Goal: Transaction & Acquisition: Obtain resource

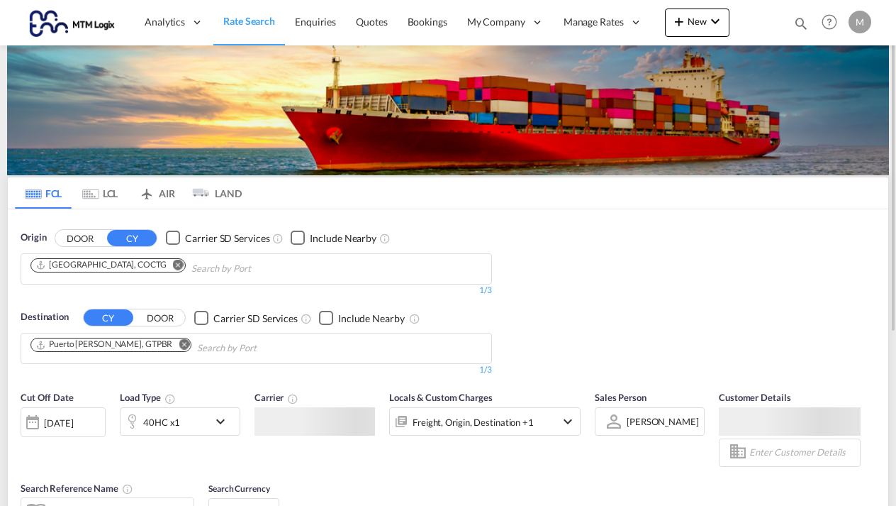
click at [116, 274] on md-chips-wrap "[GEOGRAPHIC_DATA], COCTG" at bounding box center [179, 267] width 303 height 26
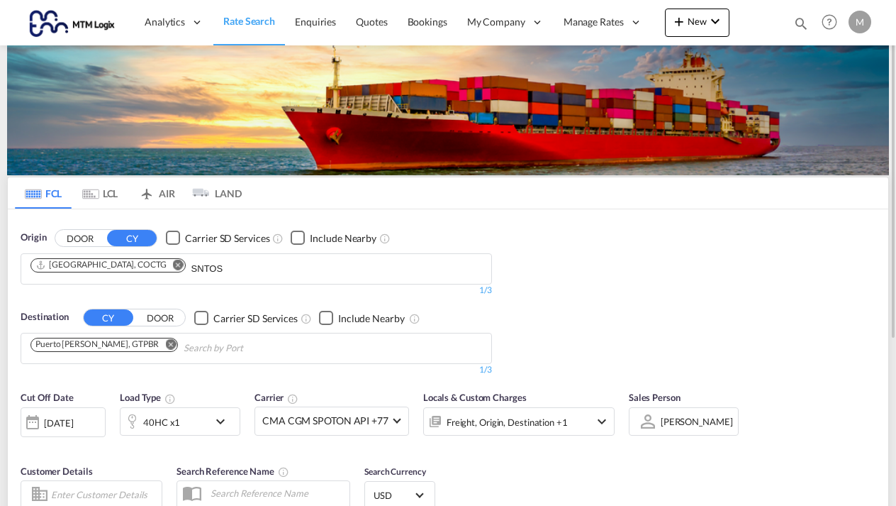
click at [173, 265] on md-icon "Remove" at bounding box center [178, 264] width 11 height 11
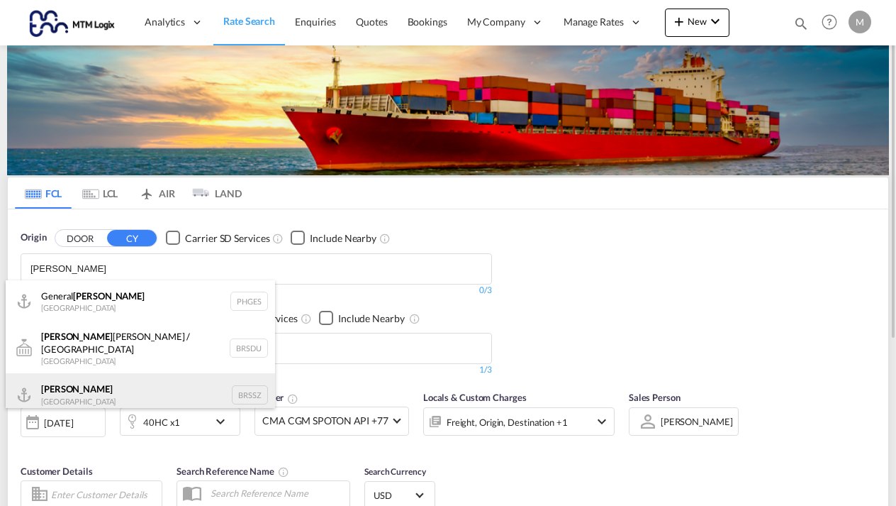
type input "[PERSON_NAME]"
click at [60, 380] on div "[PERSON_NAME] [GEOGRAPHIC_DATA] BRSSZ" at bounding box center [140, 394] width 269 height 43
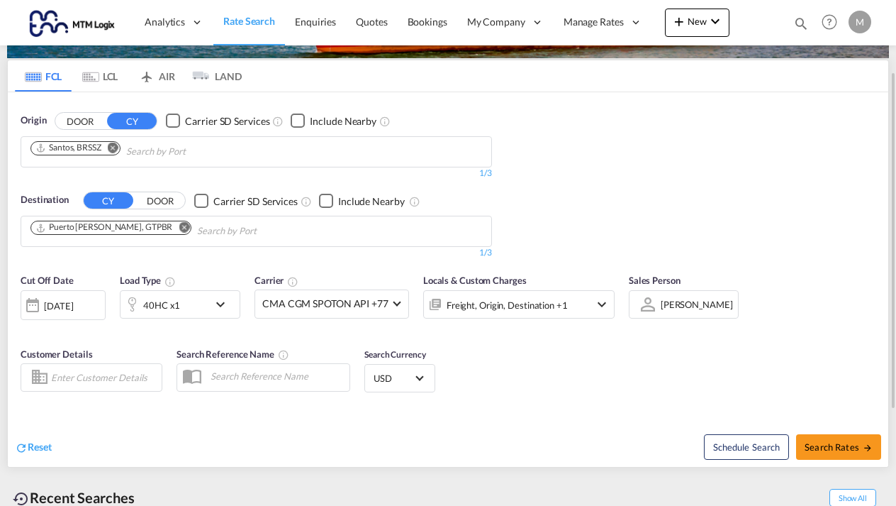
scroll to position [124, 0]
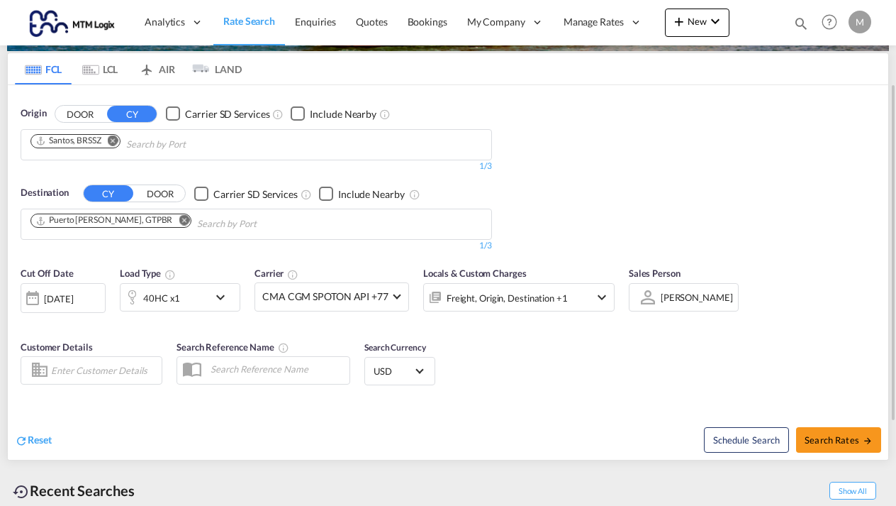
click at [101, 290] on div "[DATE]" at bounding box center [63, 298] width 85 height 30
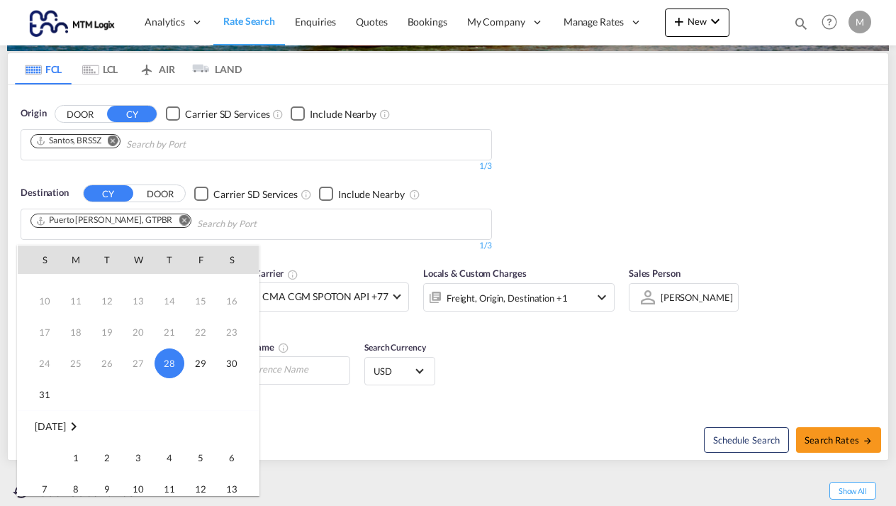
scroll to position [60, 0]
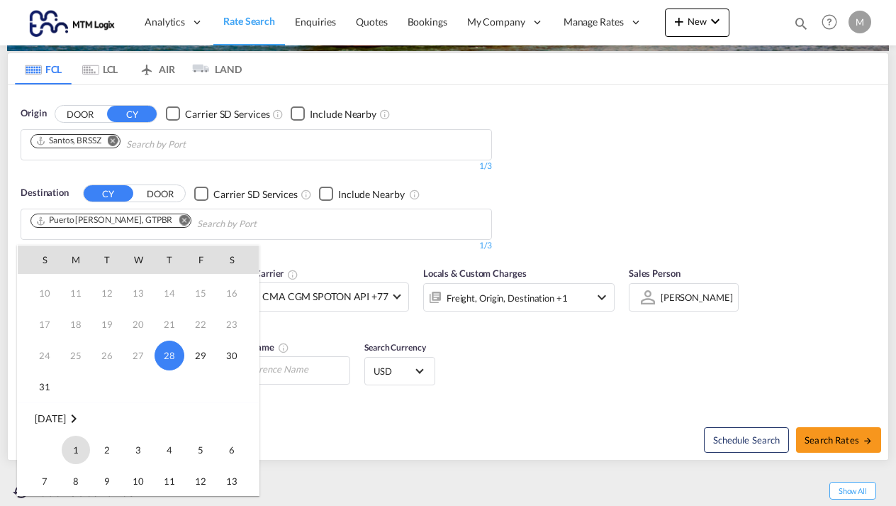
click at [77, 448] on span "1" at bounding box center [76, 449] width 28 height 28
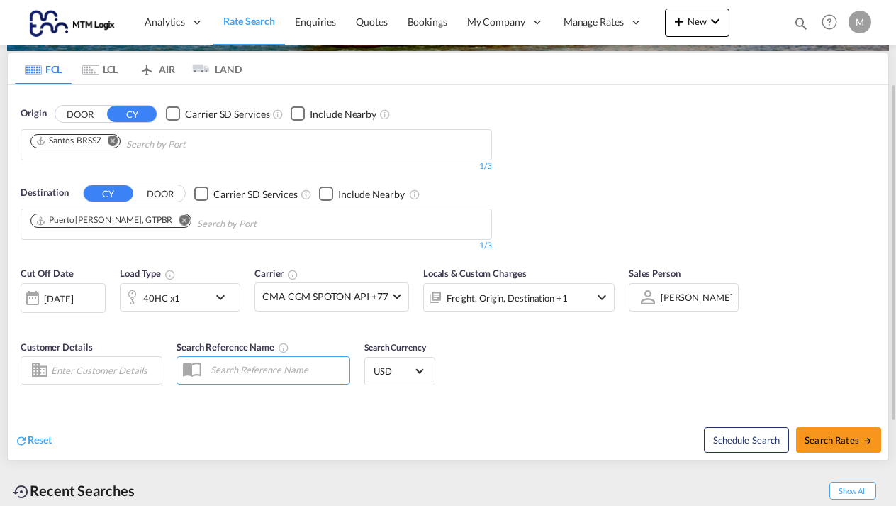
click at [116, 363] on input "Enter Customer Details" at bounding box center [104, 370] width 106 height 21
type input "S"
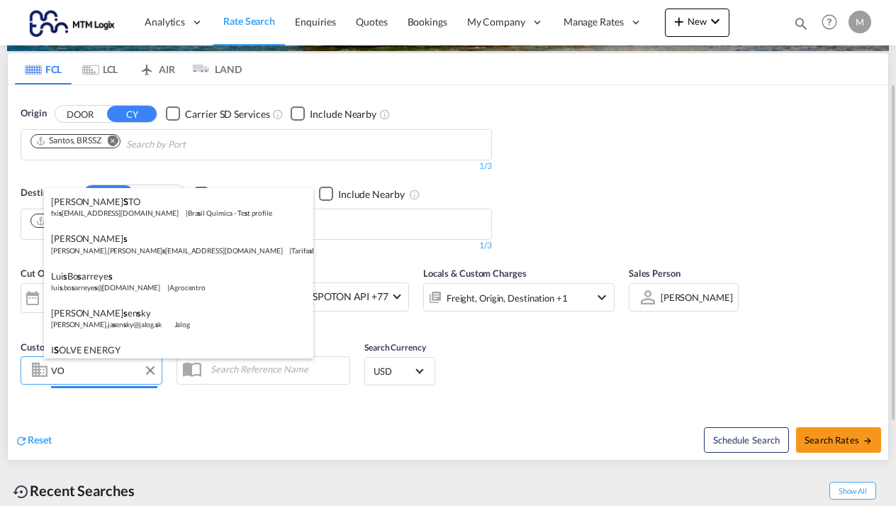
type input "V"
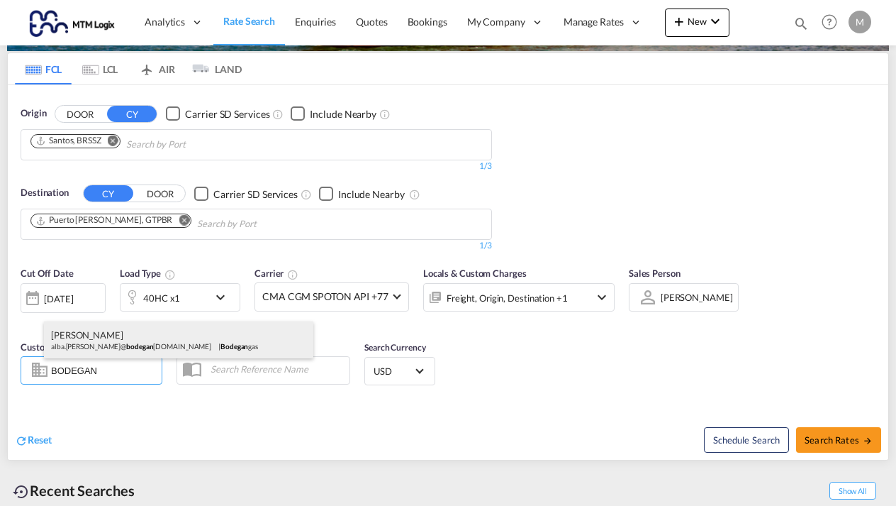
click at [81, 337] on div "[PERSON_NAME] alba.[PERSON_NAME]@ bodegan [DOMAIN_NAME] | Bodegan gas" at bounding box center [178, 339] width 269 height 37
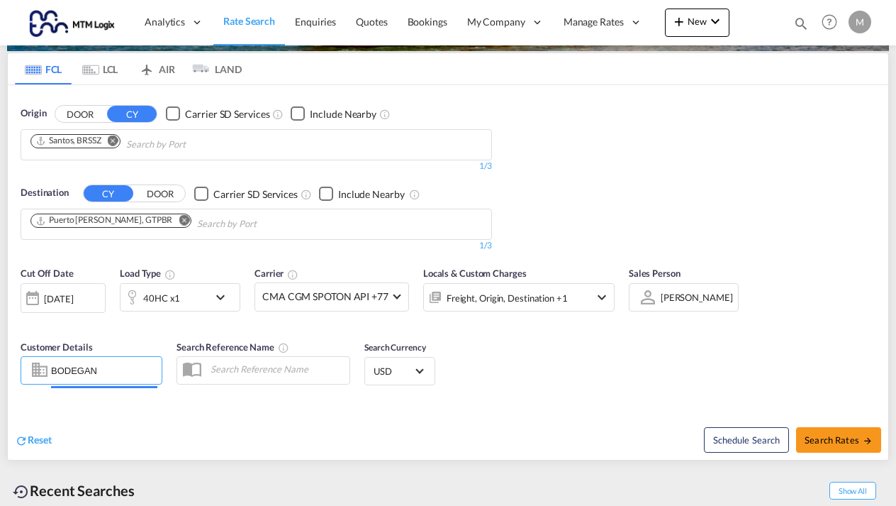
type input "Bodegangas, [PERSON_NAME], [EMAIL_ADDRESS][PERSON_NAME][DOMAIN_NAME]"
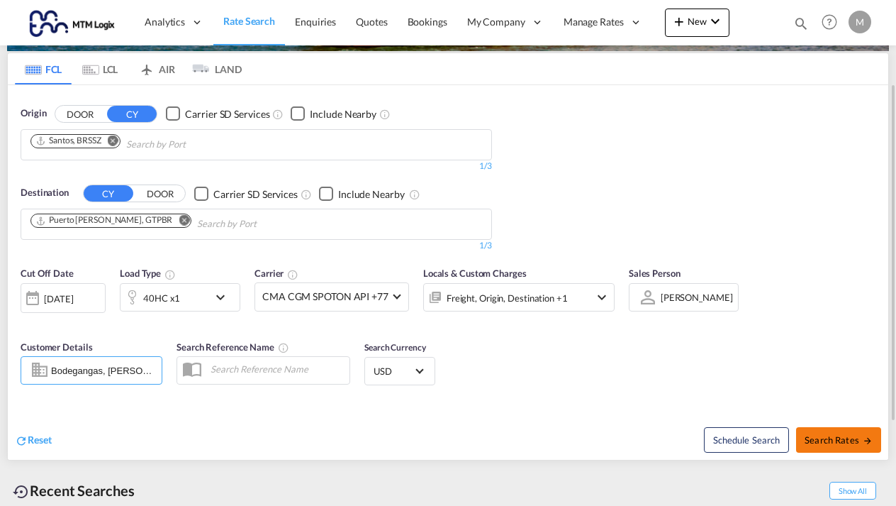
click at [837, 430] on button "Search Rates" at bounding box center [838, 440] width 85 height 26
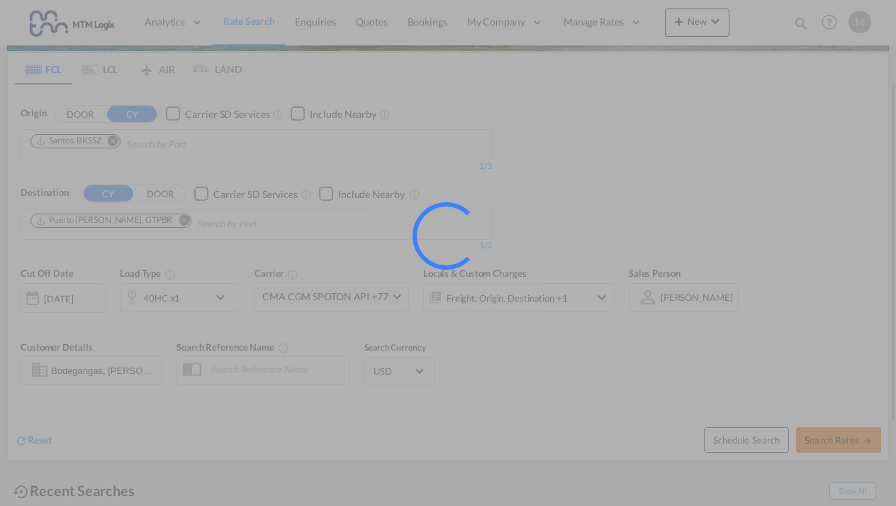
type input "BRSSZ to GTPBR / [DATE]"
